Goal: Task Accomplishment & Management: Complete application form

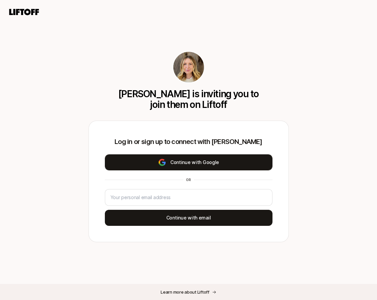
click at [199, 167] on button "Continue with Google" at bounding box center [189, 162] width 168 height 16
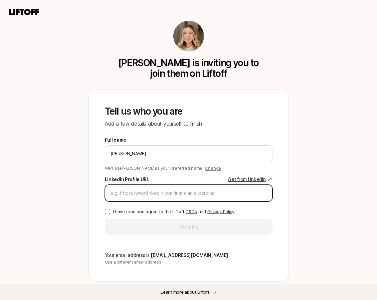
paste input "[DOMAIN_NAME][URL]"
type input "[DOMAIN_NAME][URL]"
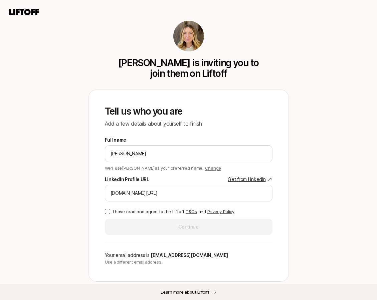
click at [127, 210] on p "I have read and agree to the Liftoff T&Cs and Privacy Policy" at bounding box center [173, 211] width 121 height 7
click at [110, 210] on button "I have read and agree to the Liftoff T&Cs and Privacy Policy" at bounding box center [107, 211] width 5 height 5
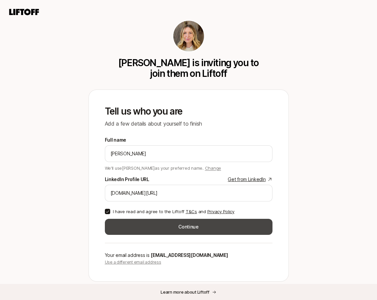
click at [130, 222] on button "Continue" at bounding box center [189, 227] width 168 height 16
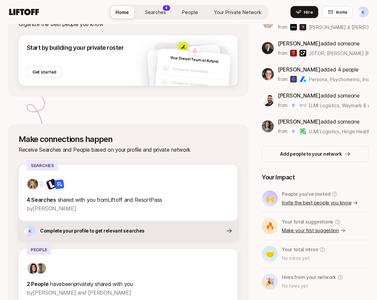
scroll to position [159, 0]
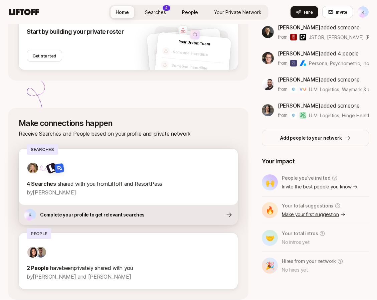
click at [123, 217] on p "Complete your profile to get relevant searches" at bounding box center [92, 215] width 104 height 8
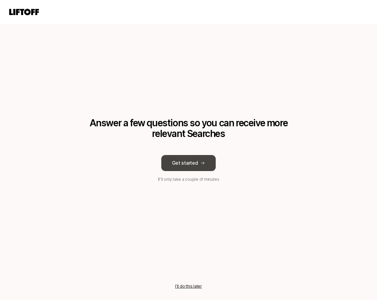
click at [189, 170] on button "Get started" at bounding box center [188, 163] width 55 height 16
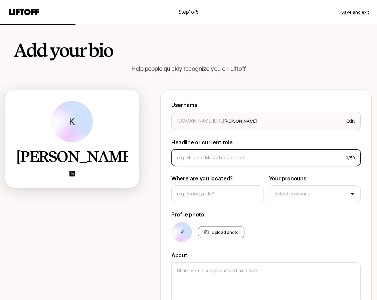
click at [223, 154] on input at bounding box center [258, 158] width 163 height 8
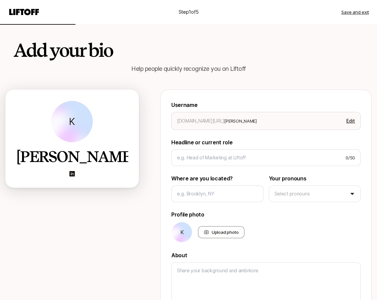
click at [229, 142] on p "Headline or current role" at bounding box center [265, 142] width 189 height 9
click at [202, 192] on input at bounding box center [217, 194] width 81 height 8
type textarea "x"
type input "N"
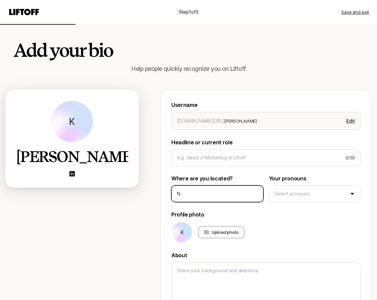
type textarea "x"
type input "Ne"
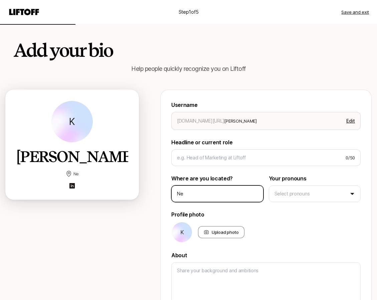
type textarea "x"
type input "New"
type textarea "x"
type input "New"
type textarea "x"
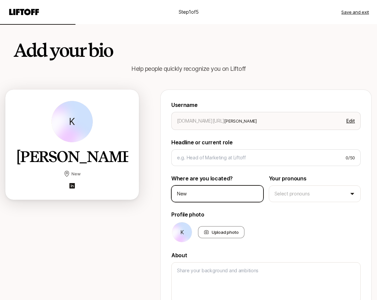
type input "New y"
type textarea "x"
type input "New yo"
type textarea "x"
type input "New y"
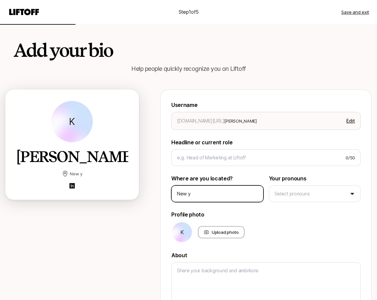
type textarea "x"
type input "New"
type textarea "x"
type input "New Y"
type textarea "x"
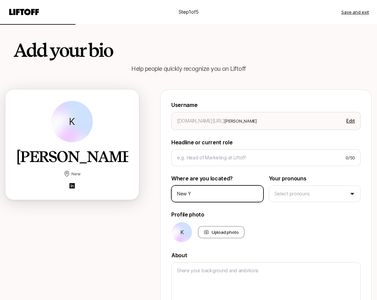
type input "New Yo"
type textarea "x"
type input "New Yor"
type textarea "x"
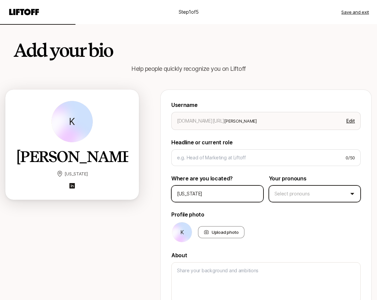
type input "[US_STATE]"
click at [281, 187] on html "Step 1 of 5 Save and exit Add your bio Help people quickly recognize you on Lif…" at bounding box center [188, 150] width 377 height 300
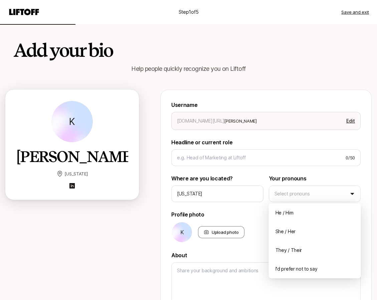
type textarea "x"
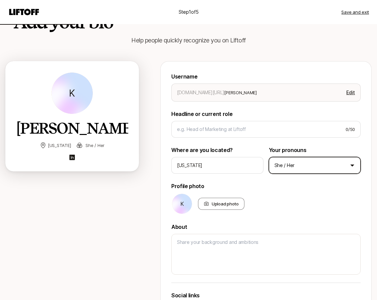
scroll to position [32, 0]
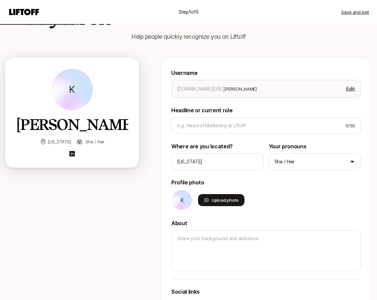
click at [227, 200] on div "Upload photo" at bounding box center [221, 200] width 46 height 12
click at [243, 205] on input "Upload photo" at bounding box center [243, 205] width 1 height 1
type input "C:\fakepath\IMG_1291.png"
click at [213, 204] on div "Upload photo" at bounding box center [221, 200] width 46 height 12
click at [243, 205] on input "Upload photo" at bounding box center [243, 205] width 1 height 1
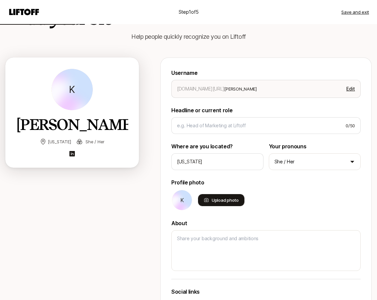
type input "C:\fakepath\IMG_1291.png"
click at [212, 202] on div "Upload photo" at bounding box center [221, 200] width 46 height 12
click at [243, 205] on input "Upload photo" at bounding box center [243, 205] width 1 height 1
type input "C:\fakepath\Screenshot [DATE] 4.59.01 PM.png"
click at [208, 198] on icon at bounding box center [206, 199] width 5 height 5
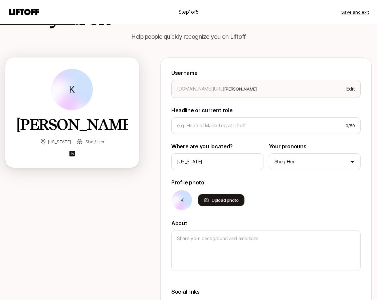
click at [243, 205] on input "Upload photo" at bounding box center [243, 205] width 1 height 1
type input "C:\fakepath\Screenshot [DATE] 4.59.01 PM.png"
click at [229, 204] on div "Upload photo" at bounding box center [221, 200] width 46 height 12
click at [243, 205] on input "Upload photo" at bounding box center [243, 205] width 1 height 1
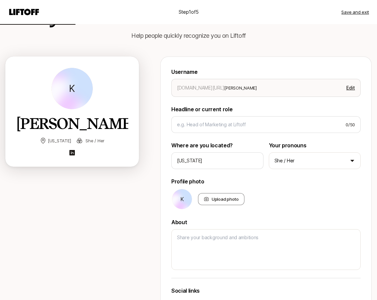
scroll to position [30, 0]
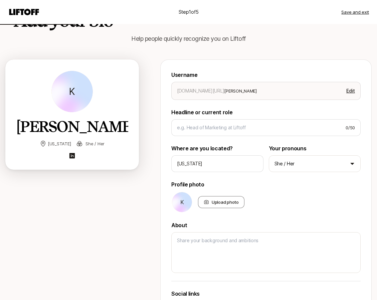
click at [356, 10] on button "Save and exit" at bounding box center [355, 12] width 28 height 7
type textarea "x"
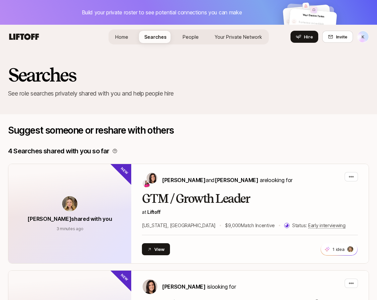
click at [191, 35] on span "People" at bounding box center [191, 37] width 16 height 6
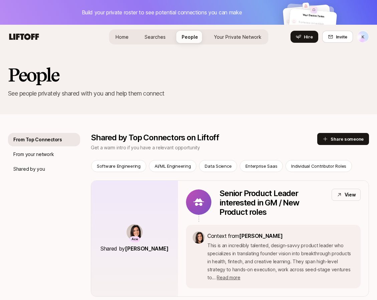
click at [233, 39] on span "Your Private Network" at bounding box center [237, 37] width 47 height 6
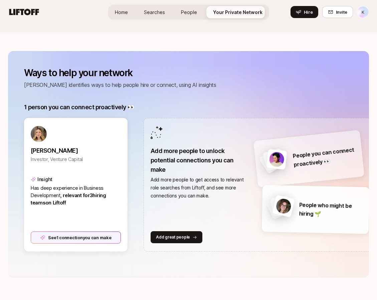
scroll to position [97, 0]
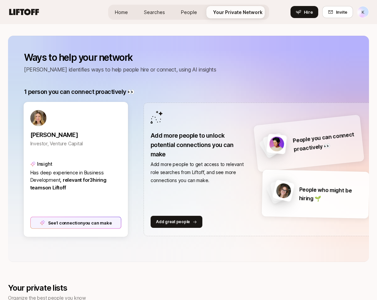
click at [87, 223] on div "See 1 connection you can make" at bounding box center [75, 222] width 91 height 12
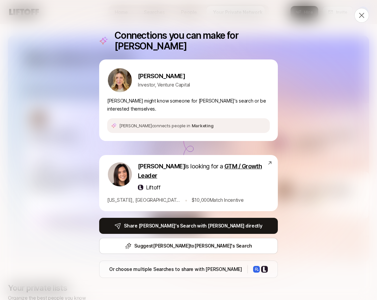
click at [364, 15] on icon at bounding box center [361, 15] width 8 height 8
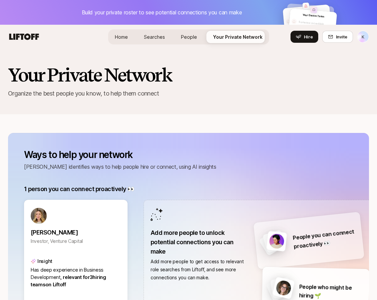
click at [364, 37] on html "Build your private roster to see potential connections you can make Your Dream …" at bounding box center [188, 150] width 377 height 300
